Goal: Transaction & Acquisition: Purchase product/service

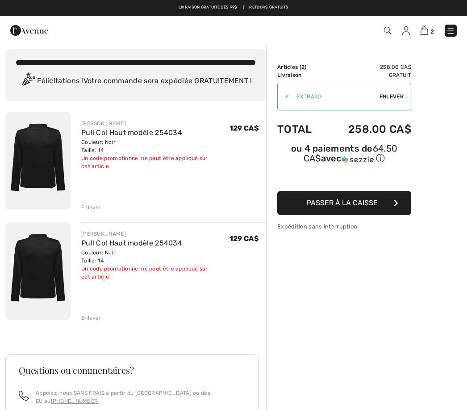
scroll to position [6, 0]
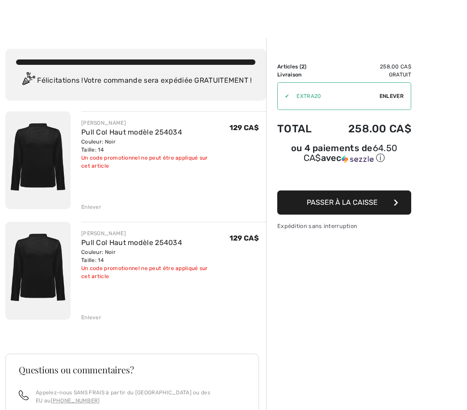
click at [92, 317] on div "Enlever" at bounding box center [91, 317] width 20 height 8
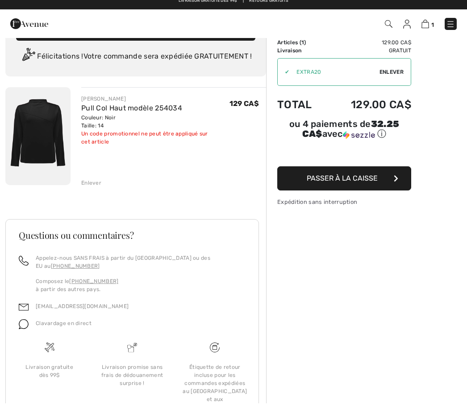
scroll to position [0, 0]
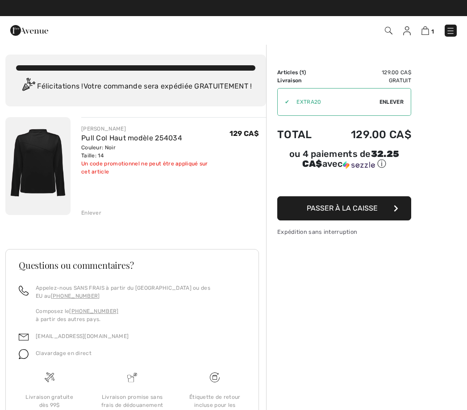
click at [408, 29] on img at bounding box center [407, 30] width 8 height 9
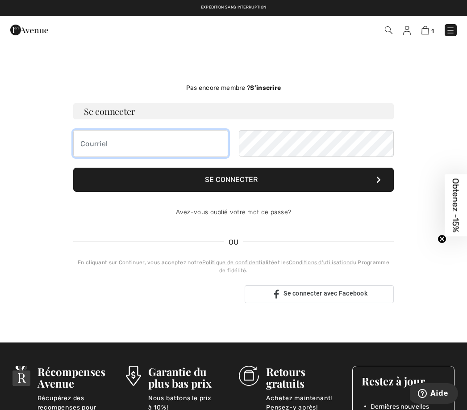
type input "yvettelandrysmith@gmail.com"
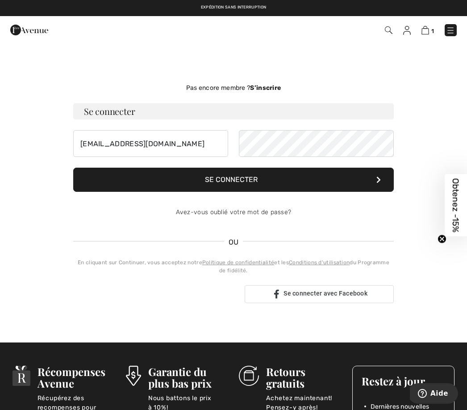
click at [234, 180] on button "Se connecter" at bounding box center [233, 180] width 321 height 24
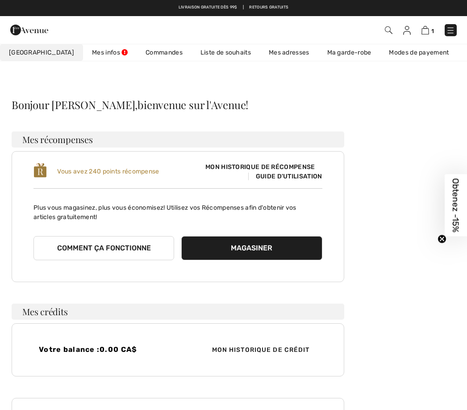
click at [263, 247] on button "Magasiner" at bounding box center [251, 248] width 141 height 24
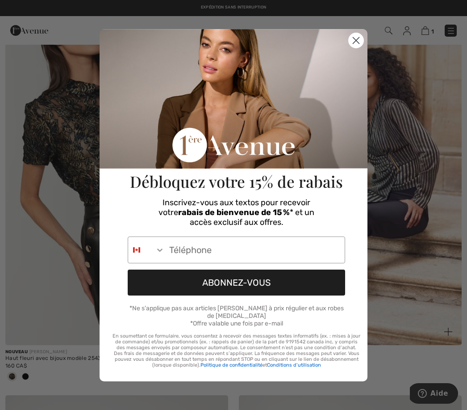
click at [248, 273] on button "ABONNEZ-VOUS" at bounding box center [237, 282] width 218 height 26
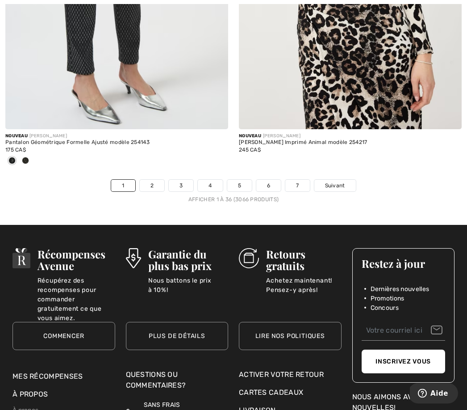
scroll to position [6943, 0]
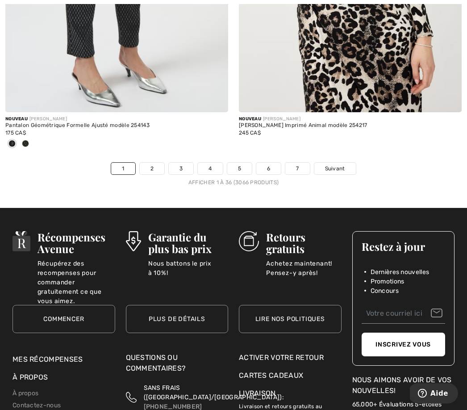
click at [338, 162] on div "Merci de vous être abonné! Vérifiez votre SMS pour voir un message de confirmat…" at bounding box center [236, 231] width 253 height 246
click at [156, 159] on div "Merci de vous être abonné! Vérifiez votre SMS pour voir un message de confirmat…" at bounding box center [236, 231] width 253 height 246
click at [151, 161] on div "Merci de vous être abonné! Vérifiez votre SMS pour voir un message de confirmat…" at bounding box center [236, 231] width 253 height 246
click at [330, 162] on div "Merci de vous être abonné! Vérifiez votre SMS pour voir un message de confirmat…" at bounding box center [236, 231] width 253 height 246
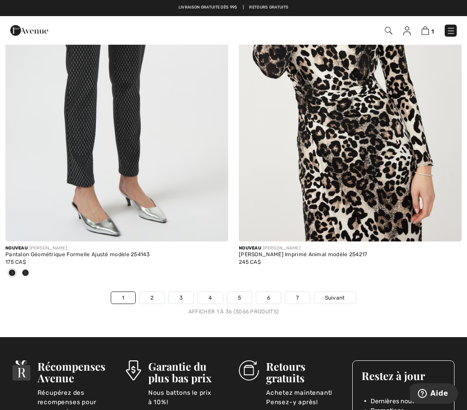
scroll to position [6789, 0]
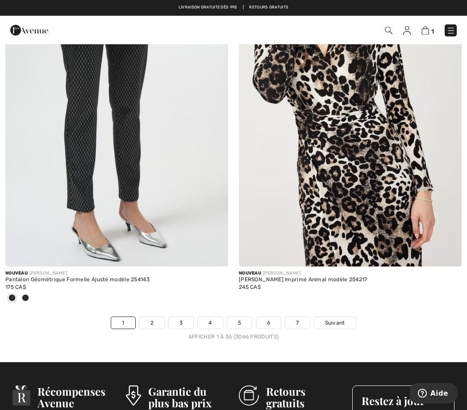
click at [345, 319] on div "Merci de vous être abonné! Vérifiez votre SMS pour voir un message de confirmat…" at bounding box center [236, 231] width 253 height 246
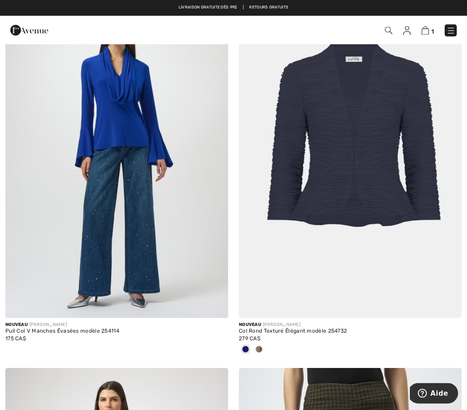
scroll to position [4018, 0]
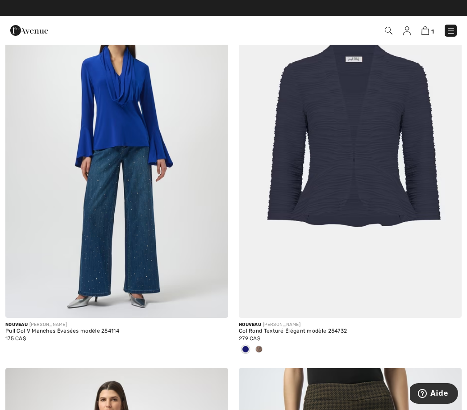
click at [425, 27] on div "Close dialog Merci de vous être abonné! Vérifiez votre SMS pour voir un message…" at bounding box center [233, 205] width 467 height 410
click at [429, 33] on div "Close dialog Merci de vous être abonné! Vérifiez votre SMS pour voir un message…" at bounding box center [233, 205] width 467 height 410
click at [407, 28] on div "Close dialog Merci de vous être abonné! Vérifiez votre SMS pour voir un message…" at bounding box center [233, 205] width 467 height 410
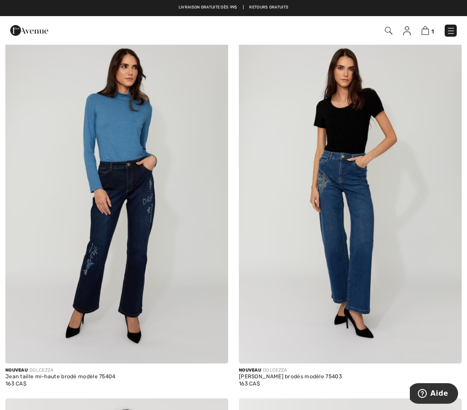
scroll to position [0, 0]
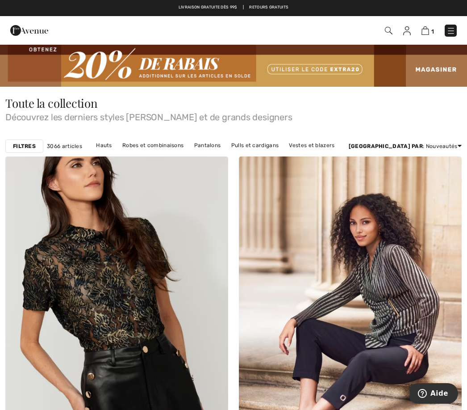
click at [427, 29] on div "Close dialog Merci de vous être abonné! Vérifiez votre SMS pour voir un message…" at bounding box center [233, 205] width 467 height 410
click at [322, 72] on div "Close dialog Merci de vous être abonné! Vérifiez votre SMS pour voir un message…" at bounding box center [234, 204] width 286 height 299
click at [409, 32] on div "Close dialog Merci de vous être abonné! Vérifiez votre SMS pour voir un message…" at bounding box center [233, 205] width 467 height 410
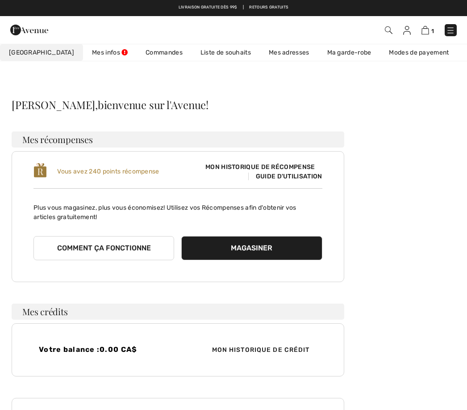
click at [293, 167] on span "Mon historique de récompense" at bounding box center [260, 166] width 124 height 9
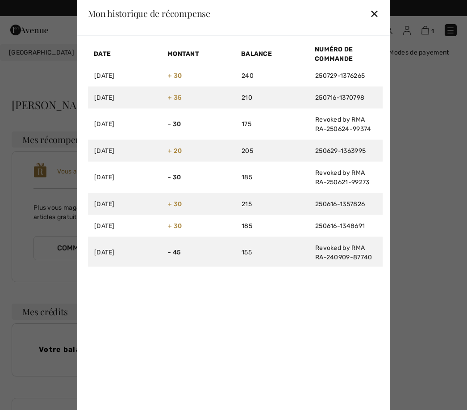
click at [379, 13] on div "✕" at bounding box center [374, 13] width 9 height 19
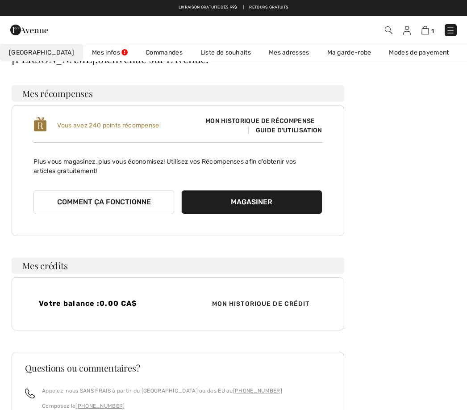
scroll to position [45, 0]
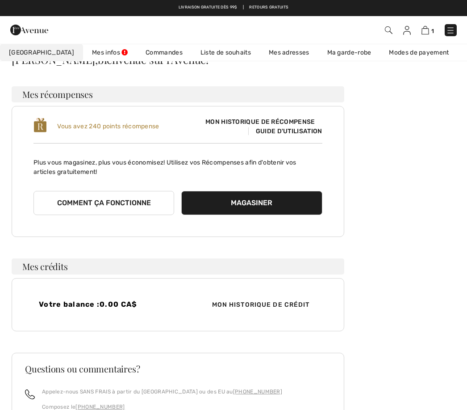
click at [317, 129] on span "Guide d'utilisation" at bounding box center [285, 131] width 74 height 8
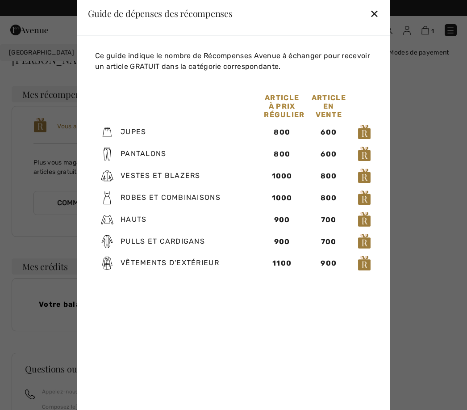
click at [365, 227] on img at bounding box center [364, 219] width 13 height 16
click at [283, 225] on div "900" at bounding box center [282, 219] width 36 height 11
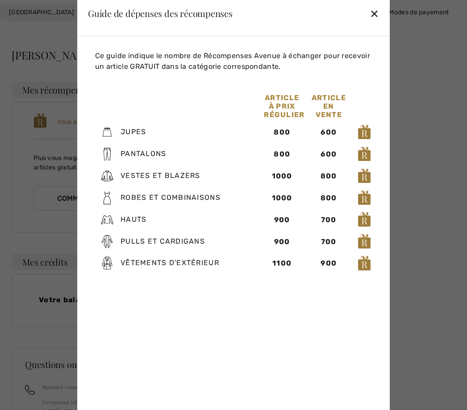
scroll to position [49, 0]
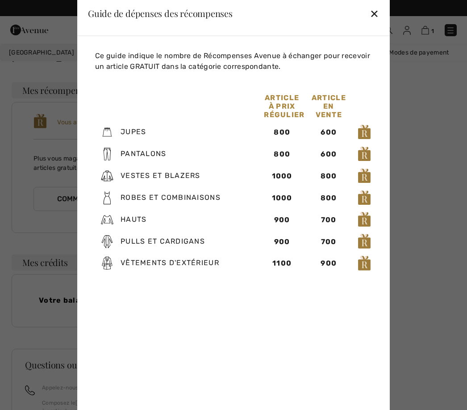
click at [376, 23] on div "✕" at bounding box center [374, 13] width 9 height 19
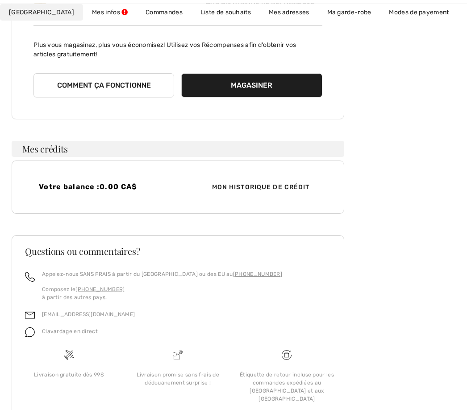
scroll to position [164, 0]
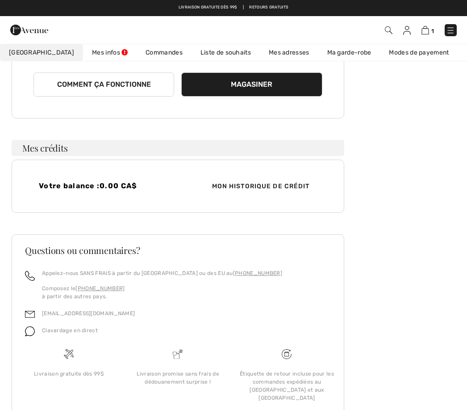
click at [295, 177] on div "Votre balance : 0.00 CA$ Mon historique de crédit" at bounding box center [178, 186] width 333 height 53
click at [282, 189] on span "Mon historique de crédit" at bounding box center [261, 185] width 112 height 9
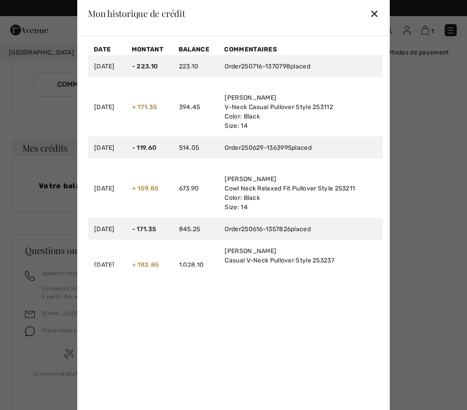
click at [374, 23] on div "✕" at bounding box center [374, 13] width 9 height 19
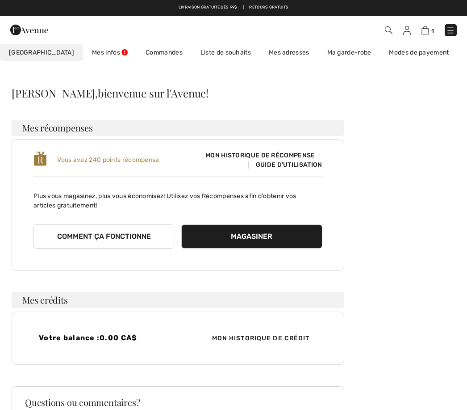
scroll to position [0, 0]
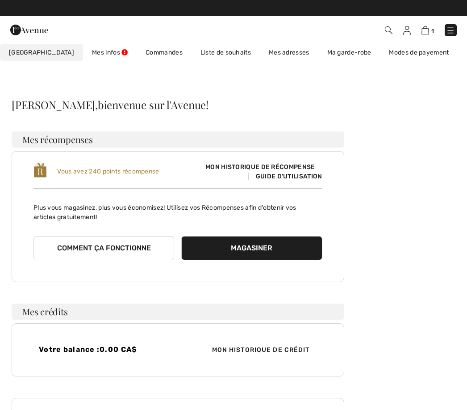
click at [429, 31] on img at bounding box center [426, 30] width 8 height 8
click at [428, 31] on img at bounding box center [426, 30] width 8 height 8
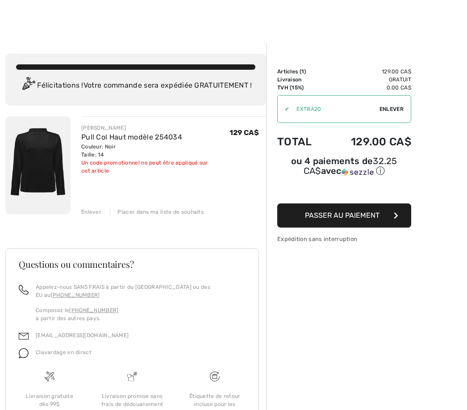
scroll to position [23, 0]
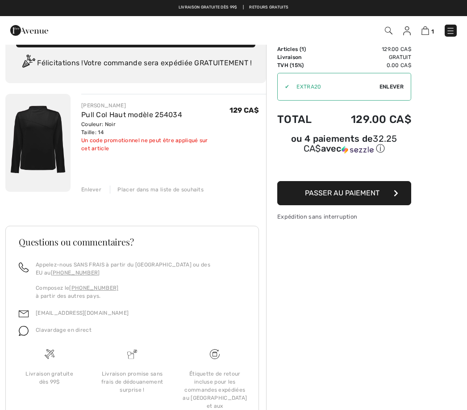
click at [42, 137] on img at bounding box center [37, 143] width 65 height 98
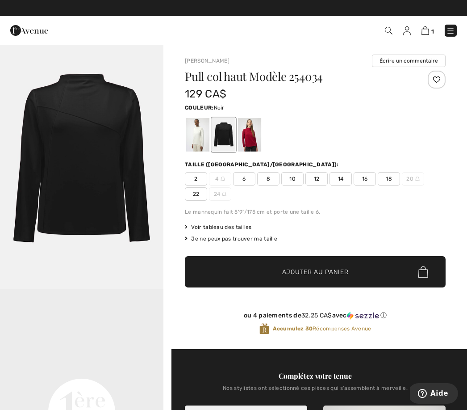
click at [376, 270] on span "✔ Ajouté au panier Ajouter au panier" at bounding box center [315, 271] width 261 height 31
click at [426, 30] on img at bounding box center [426, 30] width 8 height 8
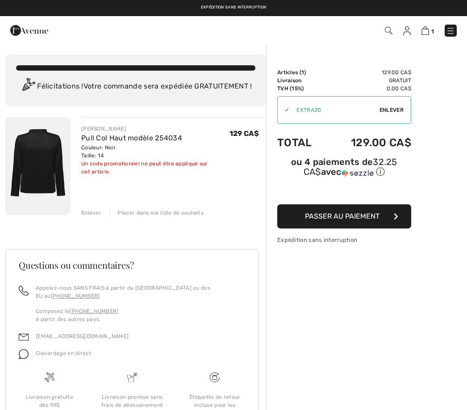
click at [375, 220] on span "Passer au paiement" at bounding box center [342, 216] width 75 height 8
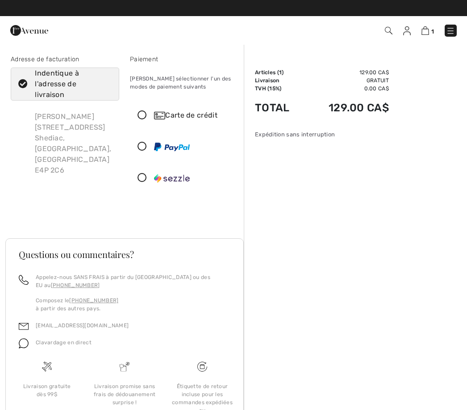
click at [23, 81] on icon at bounding box center [23, 84] width 24 height 9
click at [106, 81] on input "Indentique à l'adresse de livraison" at bounding box center [109, 84] width 6 height 27
checkbox input "false"
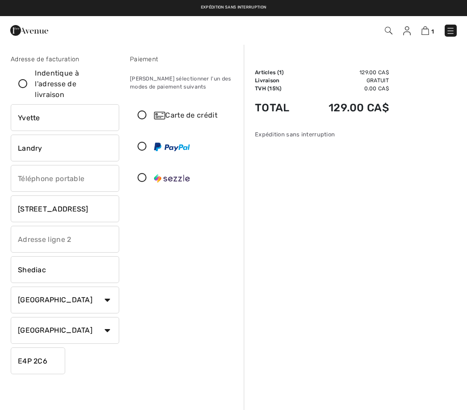
click at [102, 208] on input "[STREET_ADDRESS]" at bounding box center [65, 208] width 109 height 27
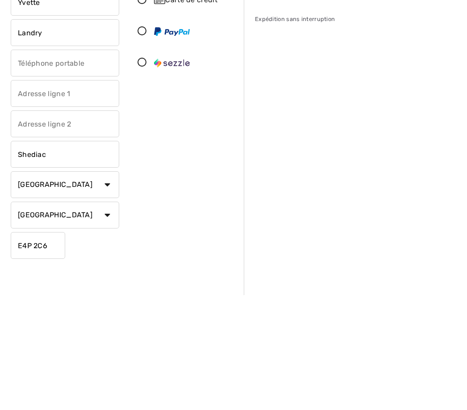
type input "80 [GEOGRAPHIC_DATA]"
type input "109"
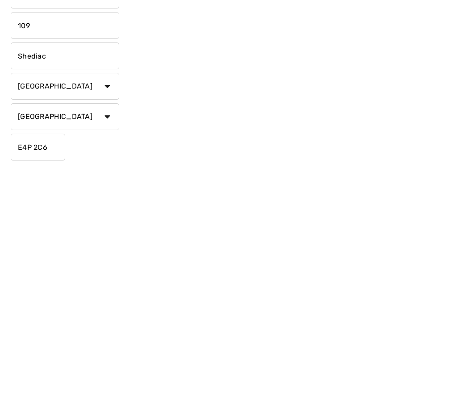
scroll to position [6, 0]
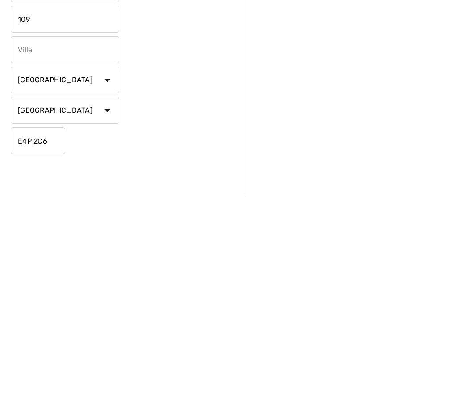
type input "Moncton"
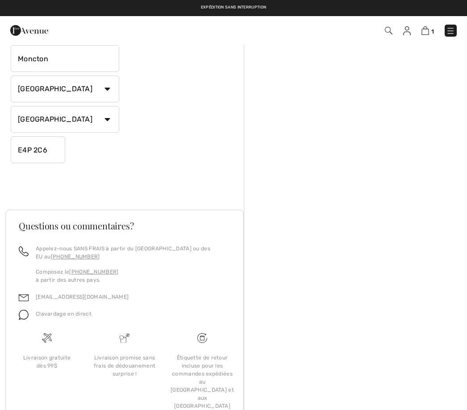
click at [89, 91] on select "Pays [GEOGRAPHIC_DATA] [GEOGRAPHIC_DATA] [GEOGRAPHIC_DATA] [GEOGRAPHIC_DATA][PE…" at bounding box center [65, 89] width 109 height 27
click at [113, 118] on select "État/Province [GEOGRAPHIC_DATA][PERSON_NAME][GEOGRAPHIC_DATA] [GEOGRAPHIC_DATA]…" at bounding box center [65, 119] width 109 height 27
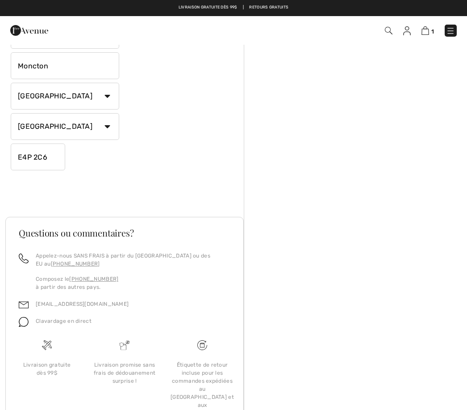
click at [50, 157] on input "E4P 2C6" at bounding box center [38, 156] width 55 height 27
type input "E1G5H8"
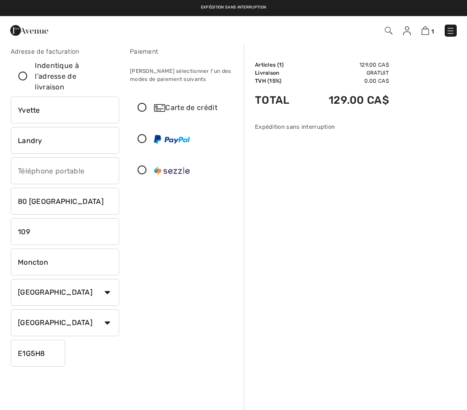
scroll to position [0, 0]
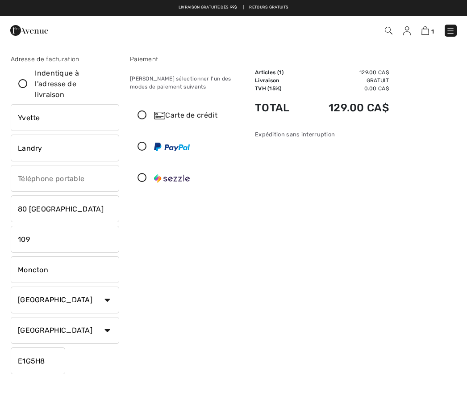
click at [143, 147] on icon at bounding box center [142, 146] width 24 height 9
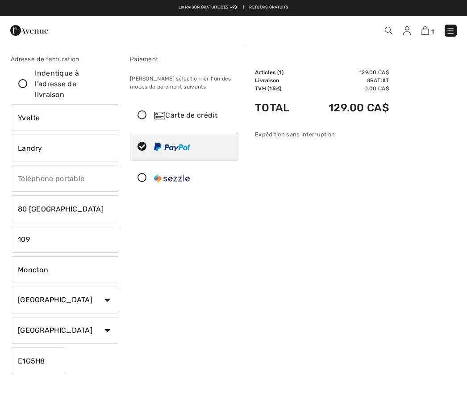
click at [207, 148] on div at bounding box center [180, 146] width 101 height 27
click at [21, 81] on icon at bounding box center [23, 84] width 24 height 9
click at [106, 81] on input "Indentique à l'adresse de livraison" at bounding box center [109, 84] width 6 height 27
checkbox input "true"
type input "[STREET_ADDRESS]"
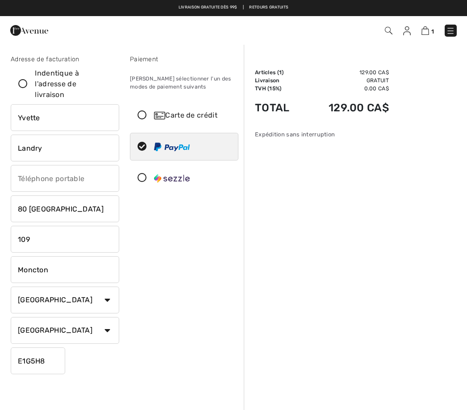
type input "Shediac"
type input "E4P 2C6"
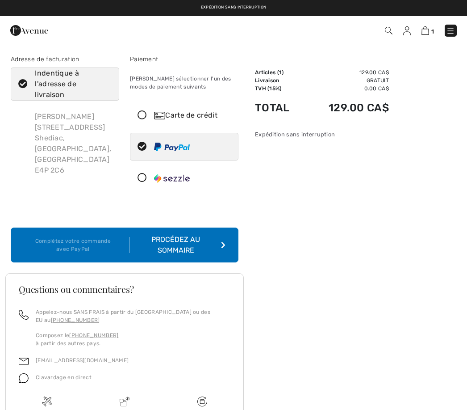
click at [19, 84] on icon at bounding box center [23, 84] width 24 height 9
click at [106, 84] on input "Indentique à l'adresse de livraison" at bounding box center [109, 84] width 6 height 27
checkbox input "false"
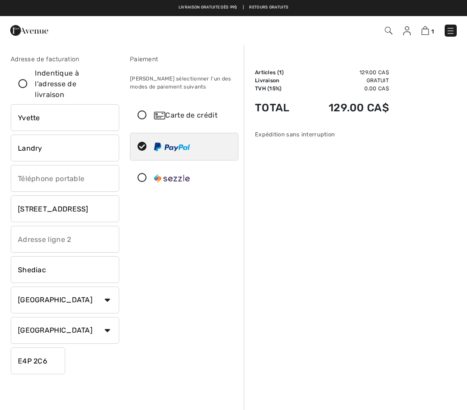
click at [97, 205] on input "[STREET_ADDRESS]" at bounding box center [65, 208] width 109 height 27
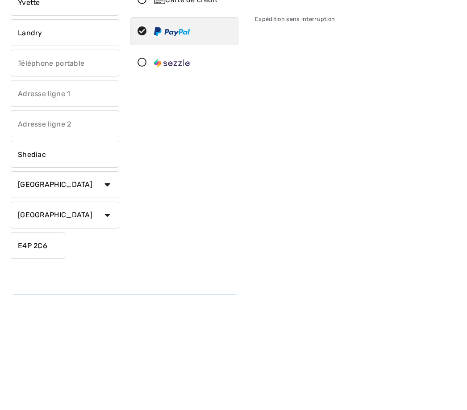
type input "80 [GEOGRAPHIC_DATA]"
type input "109"
type input "Moncton"
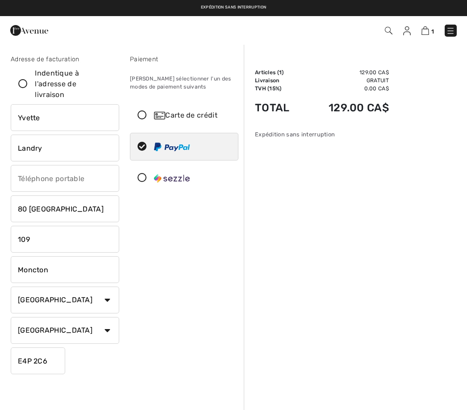
click at [22, 87] on icon at bounding box center [23, 84] width 24 height 9
click at [106, 87] on input "Indentique à l'adresse de livraison" at bounding box center [109, 84] width 6 height 27
checkbox input "true"
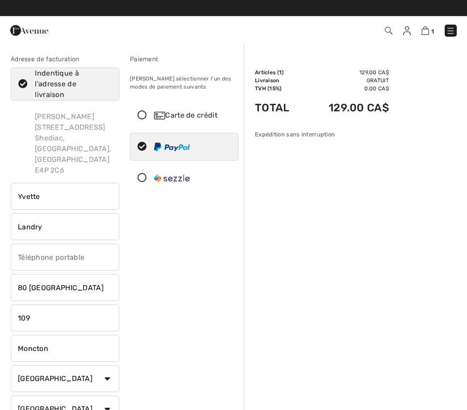
type input "[STREET_ADDRESS]"
type input "Shediac"
